Goal: Transaction & Acquisition: Obtain resource

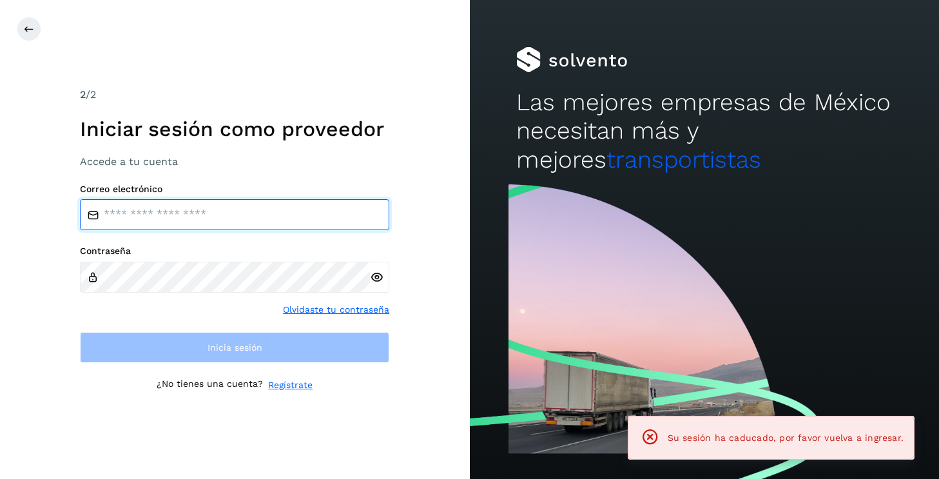
click at [244, 228] on input "email" at bounding box center [234, 214] width 309 height 31
type input "**********"
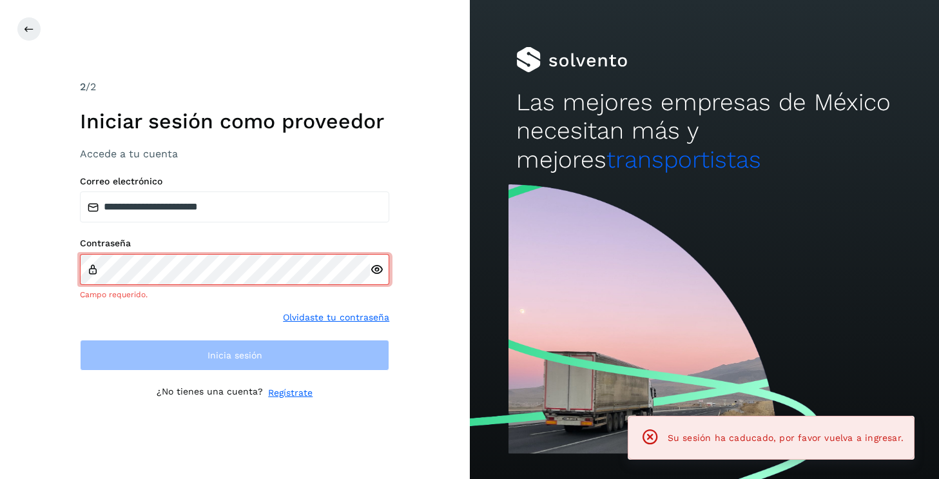
click at [381, 283] on div at bounding box center [379, 269] width 19 height 31
click at [379, 272] on icon at bounding box center [377, 270] width 14 height 14
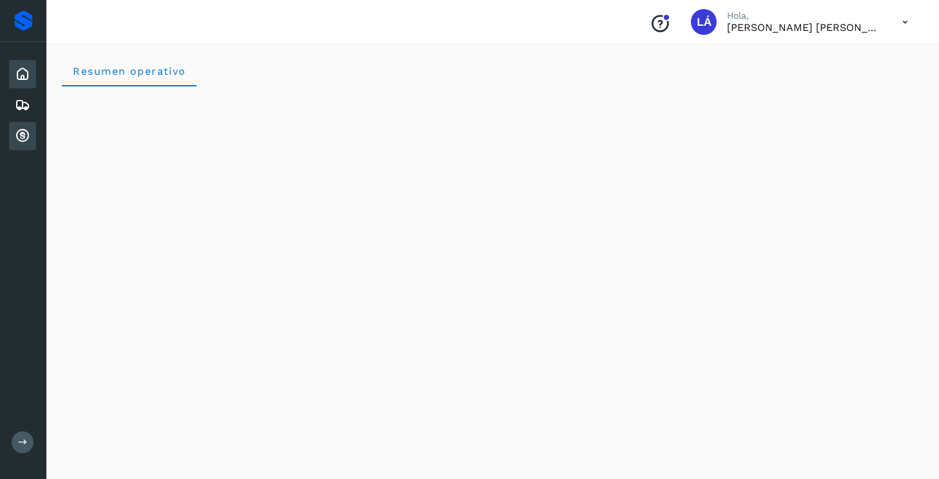
click at [25, 136] on icon at bounding box center [22, 135] width 15 height 15
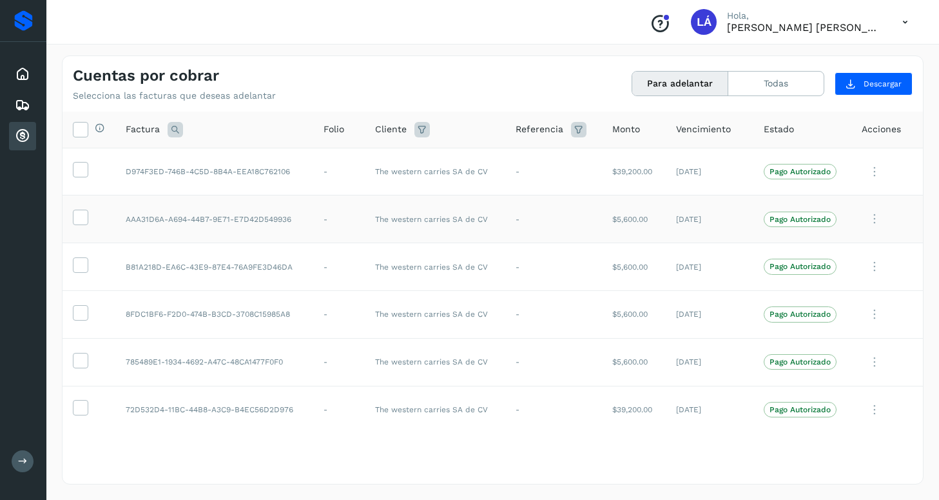
scroll to position [3, 0]
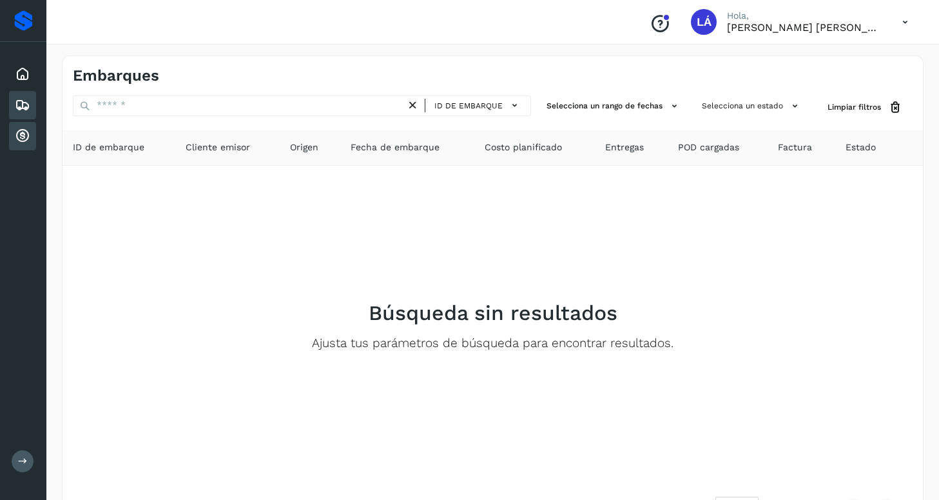
click at [17, 133] on icon at bounding box center [22, 135] width 15 height 15
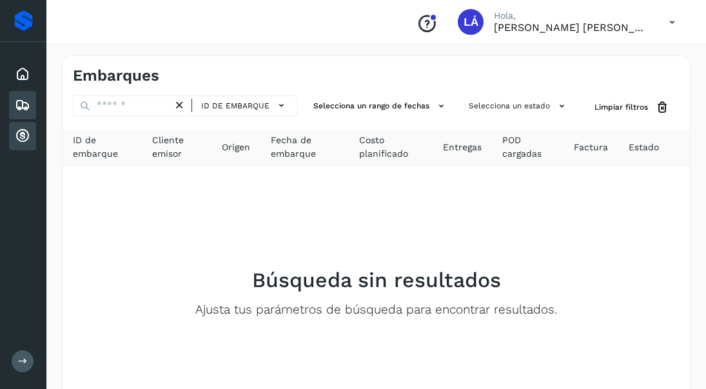
click at [26, 135] on icon at bounding box center [22, 135] width 15 height 15
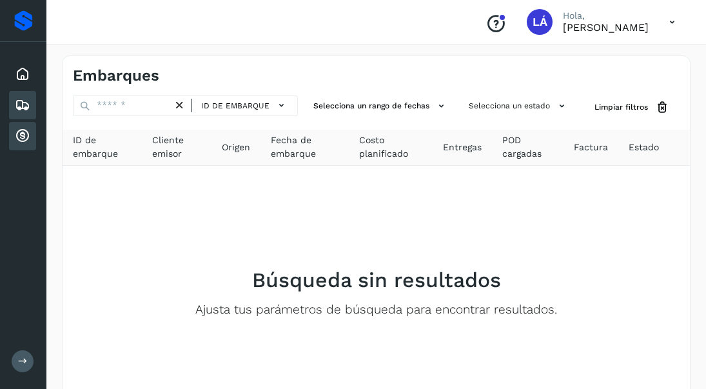
click at [23, 139] on icon at bounding box center [22, 135] width 15 height 15
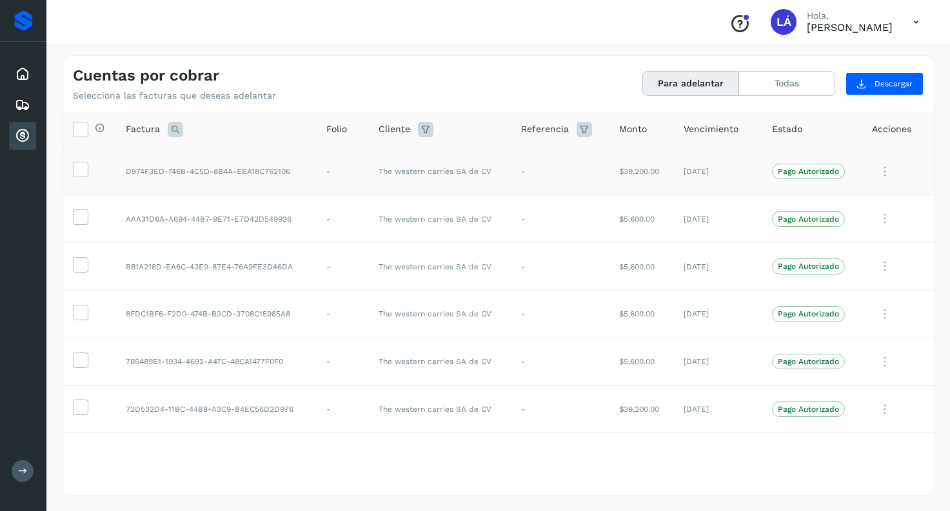
click at [72, 168] on td at bounding box center [89, 172] width 53 height 48
click at [77, 170] on icon at bounding box center [80, 169] width 14 height 14
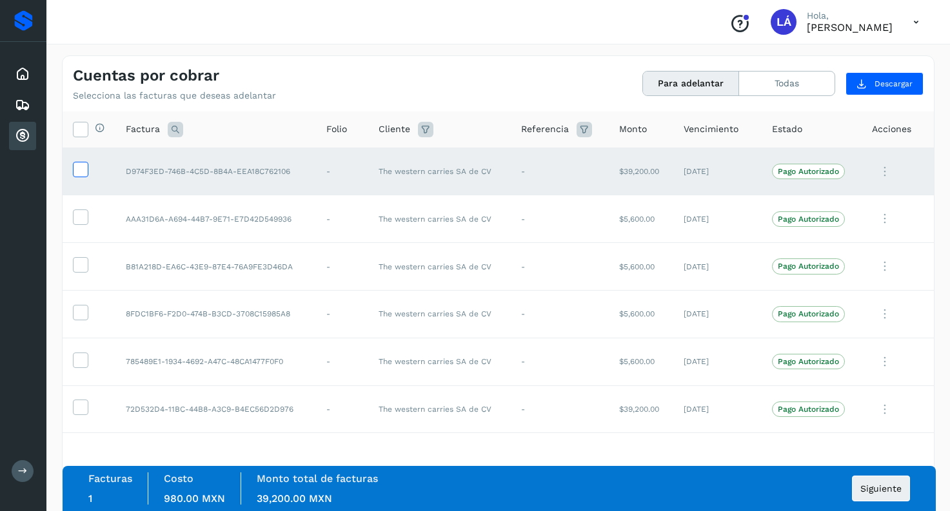
click at [78, 171] on icon at bounding box center [80, 169] width 14 height 14
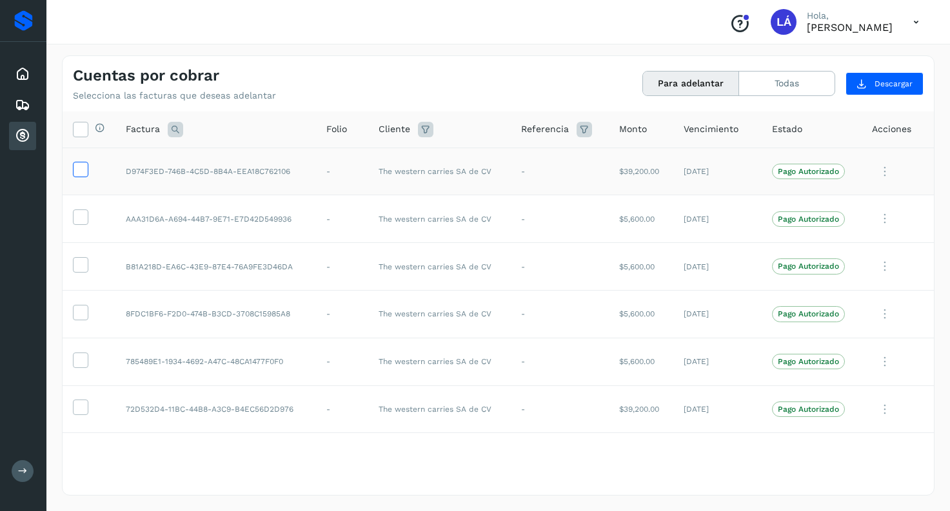
click at [75, 168] on icon at bounding box center [80, 169] width 14 height 14
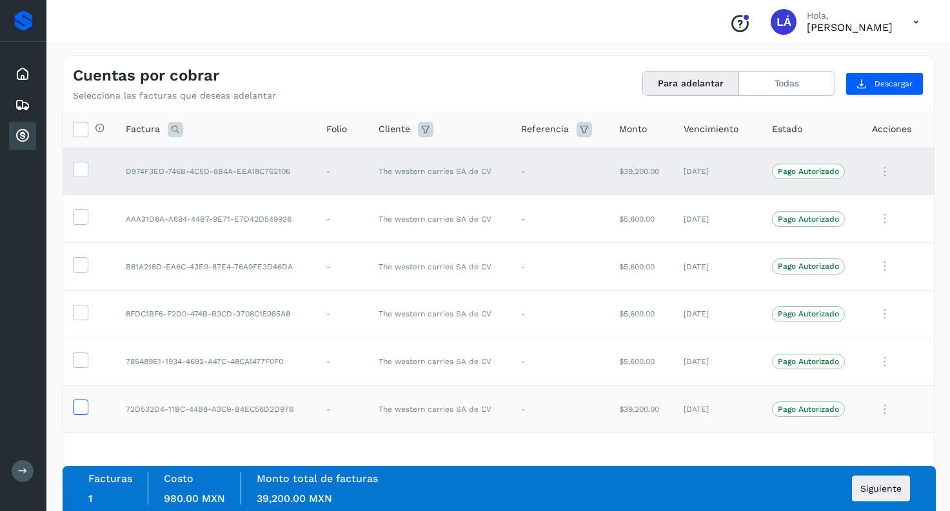
click at [77, 388] on icon at bounding box center [80, 407] width 14 height 14
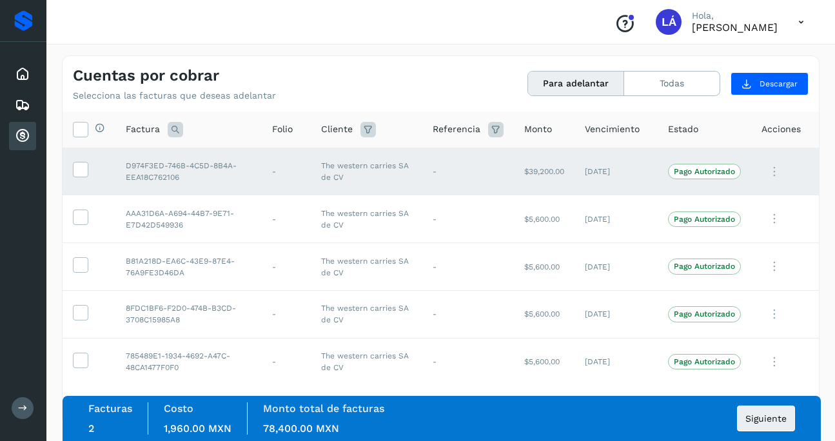
click at [705, 168] on icon at bounding box center [774, 172] width 26 height 26
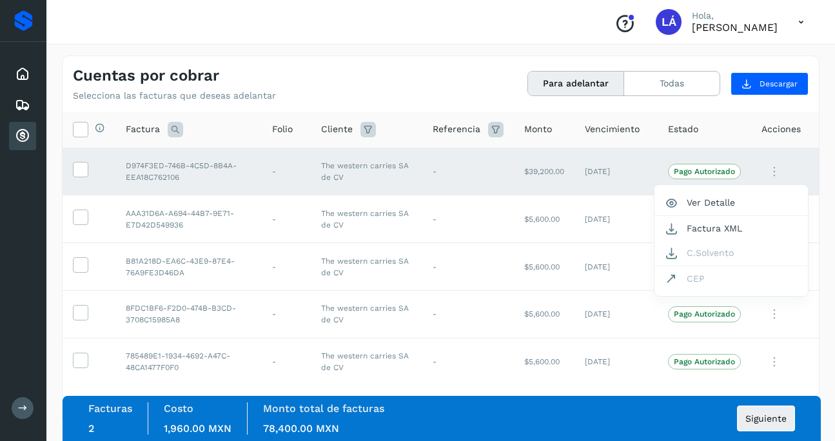
click at [609, 168] on div at bounding box center [417, 220] width 835 height 441
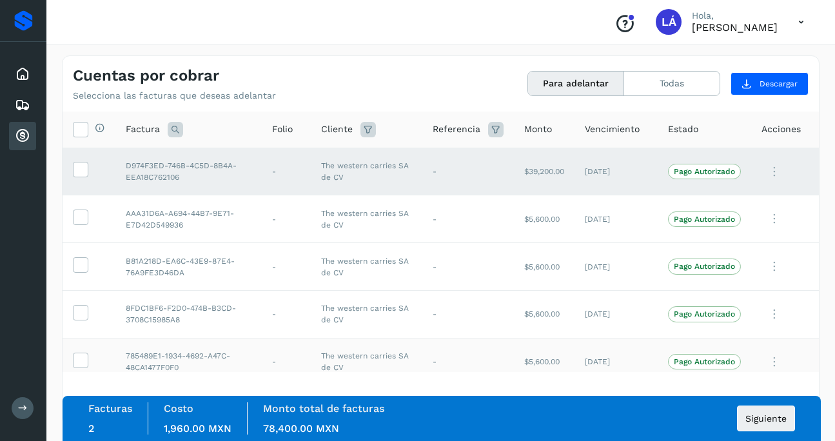
scroll to position [61, 0]
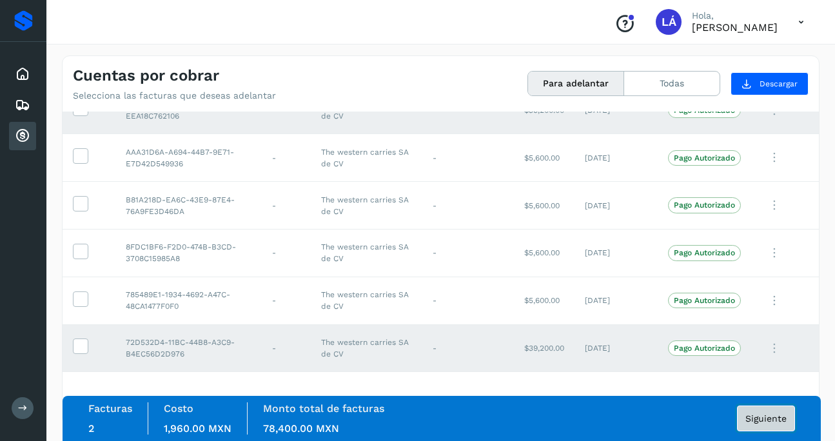
click at [705, 388] on span "Siguiente" at bounding box center [765, 418] width 41 height 9
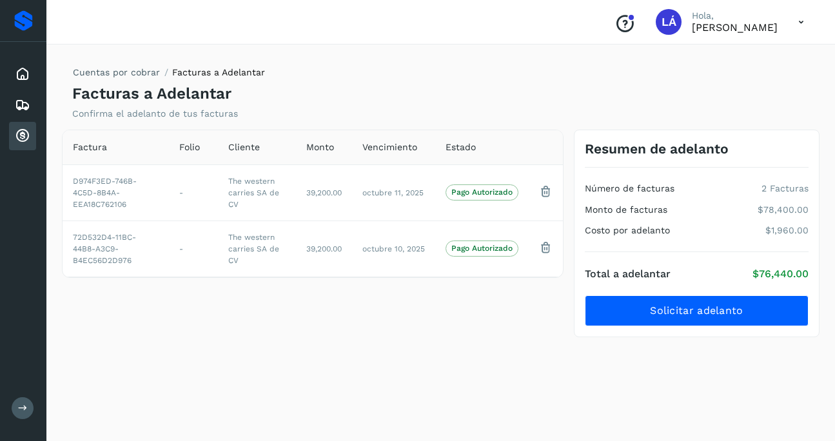
click at [544, 335] on div "Factura Folio Cliente Monto Vencimiento Estado D974F3ED-746B-4C5D-8B4A-EEA18C76…" at bounding box center [313, 234] width 512 height 208
click at [23, 138] on icon at bounding box center [22, 135] width 15 height 15
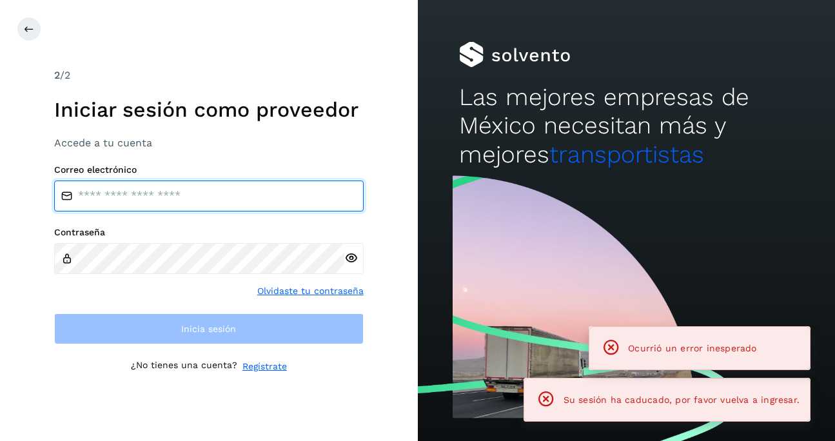
click at [192, 196] on input "email" at bounding box center [208, 196] width 309 height 31
type input "**********"
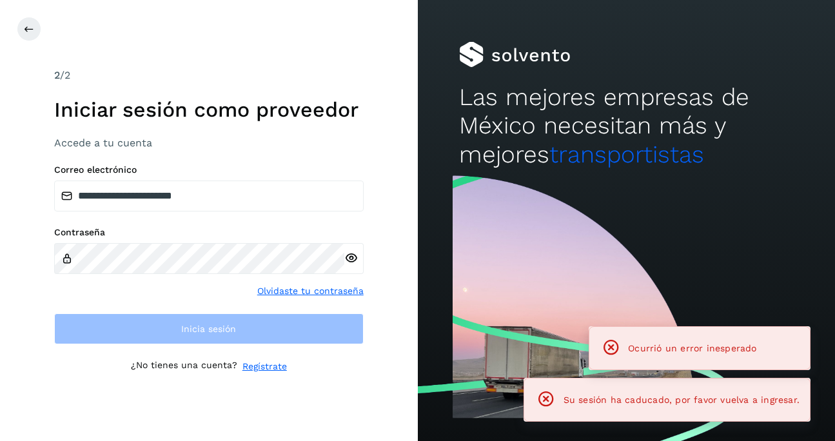
click at [349, 254] on icon at bounding box center [351, 258] width 14 height 14
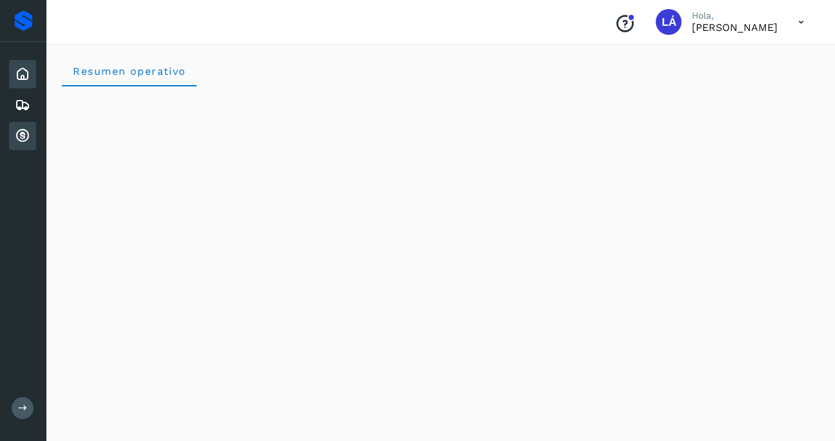
click at [22, 141] on icon at bounding box center [22, 135] width 15 height 15
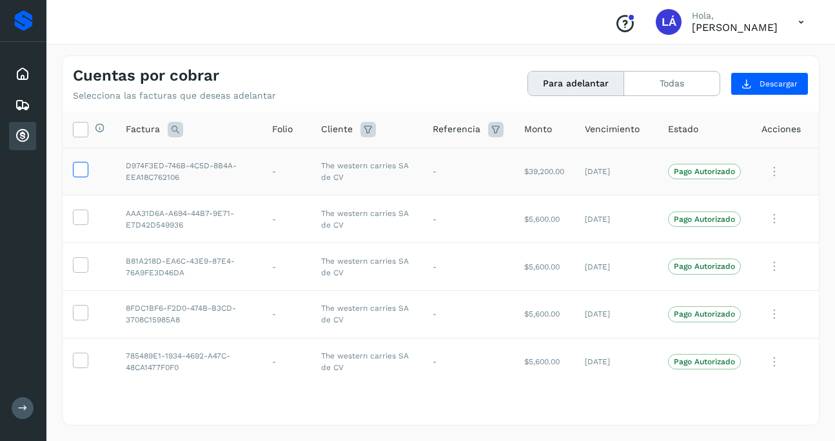
click at [87, 171] on label at bounding box center [80, 169] width 15 height 15
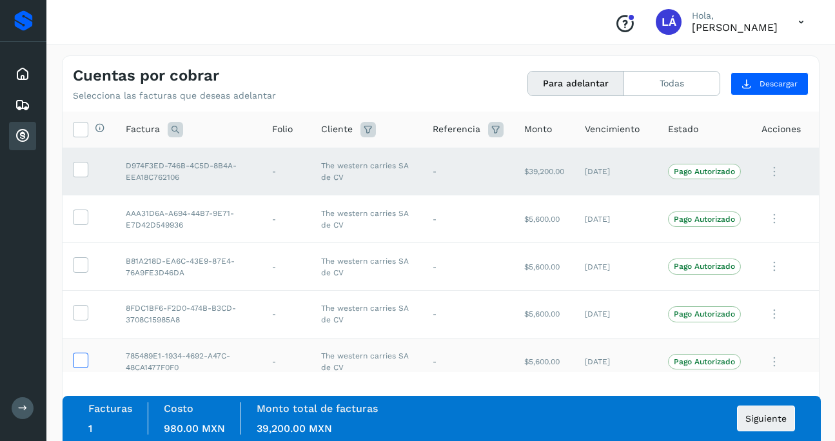
click at [78, 362] on icon at bounding box center [80, 360] width 14 height 14
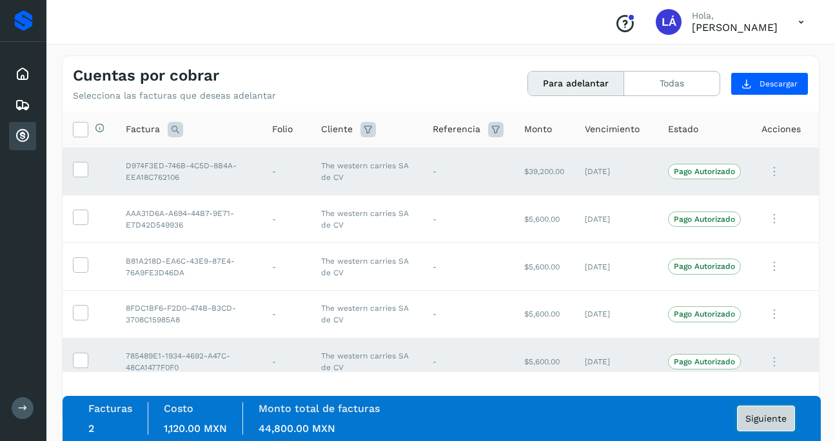
click at [705, 388] on span "Siguiente" at bounding box center [765, 418] width 41 height 9
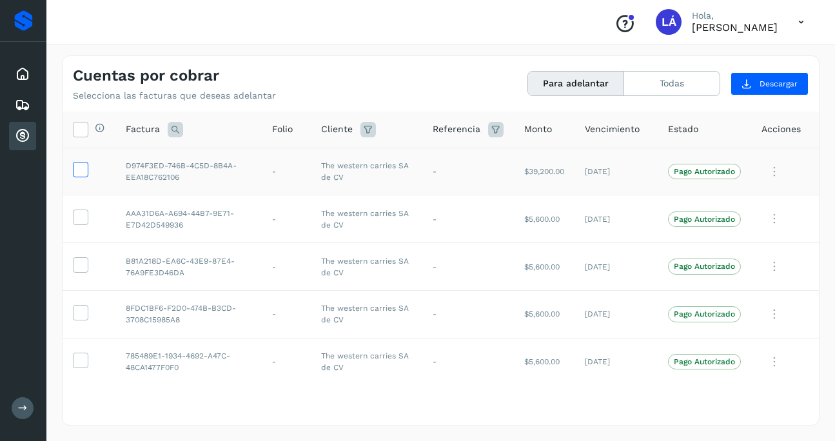
click at [83, 173] on icon at bounding box center [80, 169] width 14 height 14
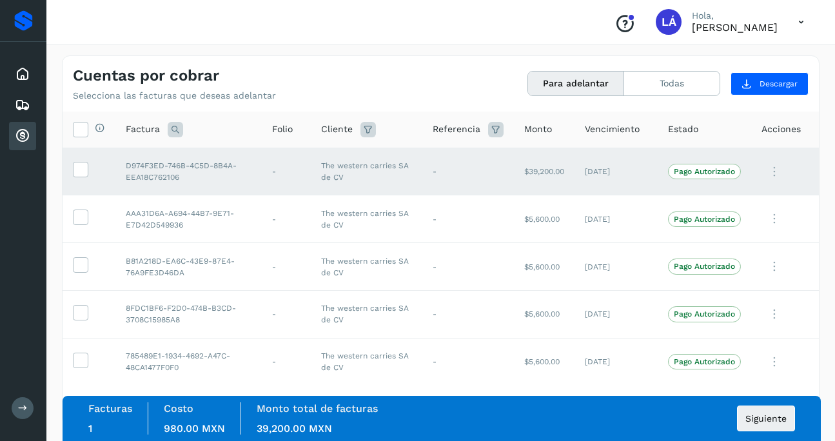
scroll to position [61, 0]
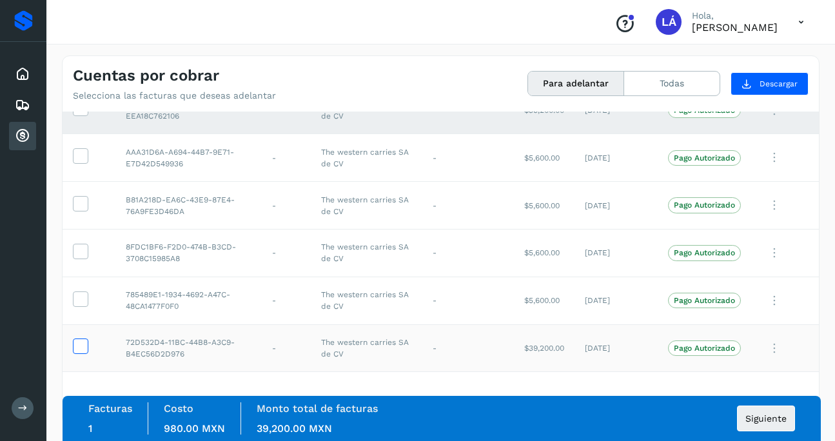
click at [74, 347] on icon at bounding box center [80, 345] width 14 height 14
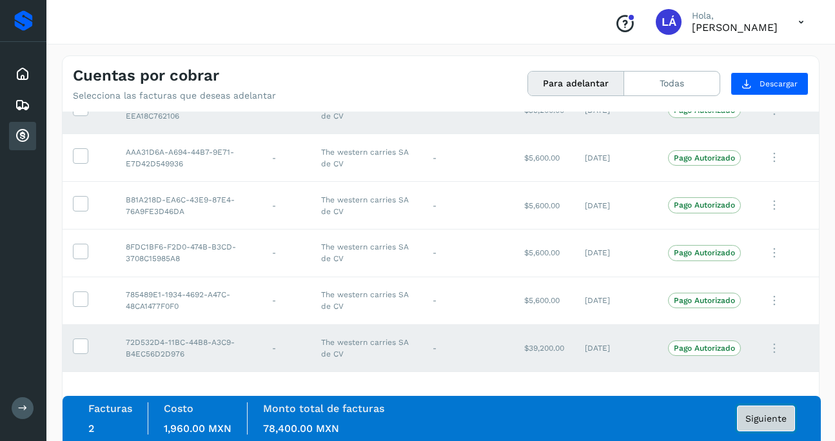
click at [705, 388] on span "Siguiente" at bounding box center [765, 418] width 41 height 9
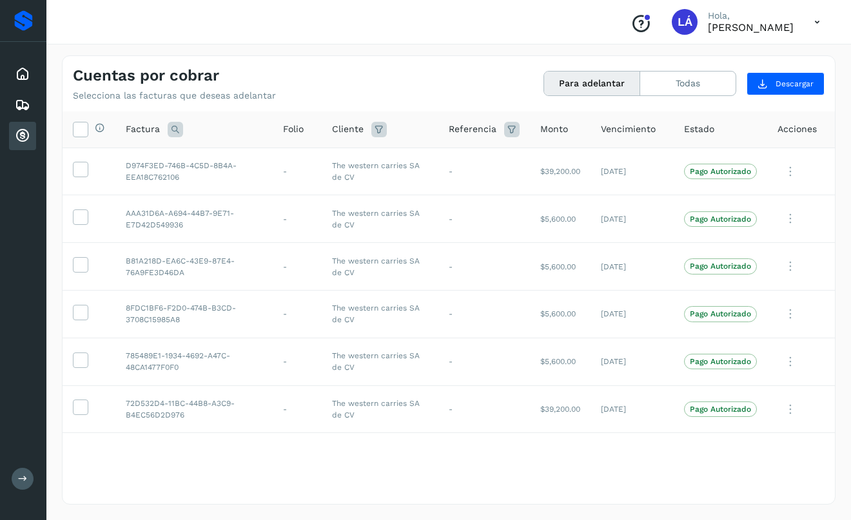
click at [500, 388] on div "Selecciona todas las facturas disponibles para adelanto Factura Folio Cliente R…" at bounding box center [449, 307] width 772 height 391
click at [699, 142] on th "Estado" at bounding box center [720, 130] width 93 height 37
click at [692, 122] on span "Estado" at bounding box center [699, 129] width 30 height 14
click at [699, 131] on span "Estado" at bounding box center [699, 129] width 30 height 14
click at [75, 165] on icon at bounding box center [80, 169] width 14 height 14
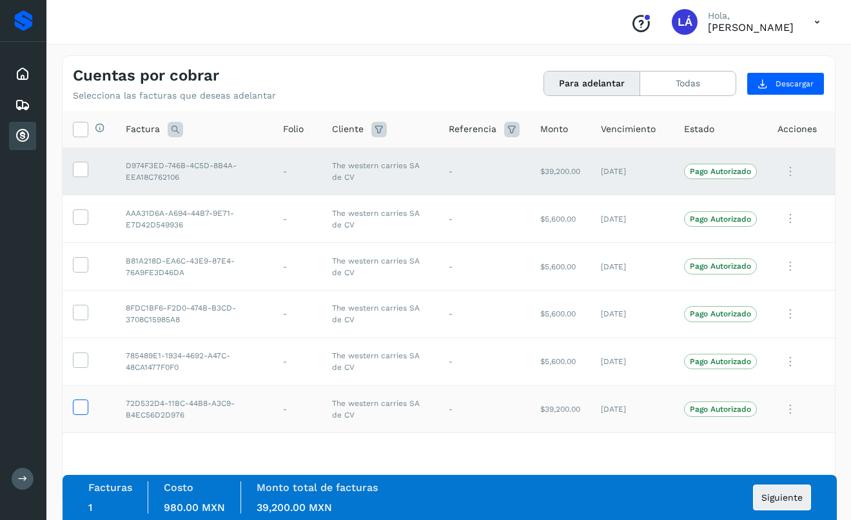
click at [74, 388] on icon at bounding box center [80, 407] width 14 height 14
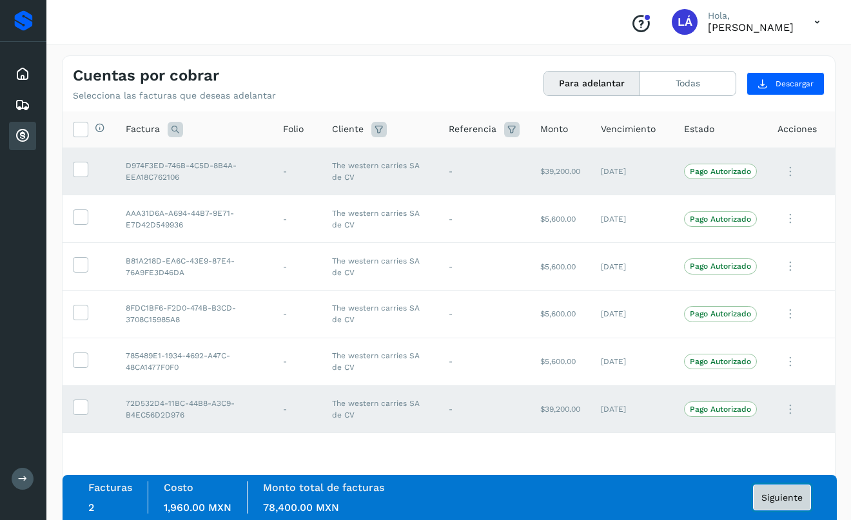
click at [705, 388] on span "Siguiente" at bounding box center [781, 497] width 41 height 9
